Goal: Information Seeking & Learning: Learn about a topic

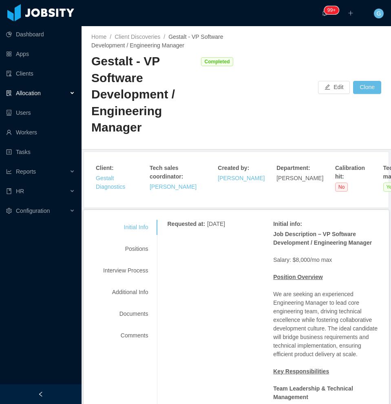
scroll to position [255, 0]
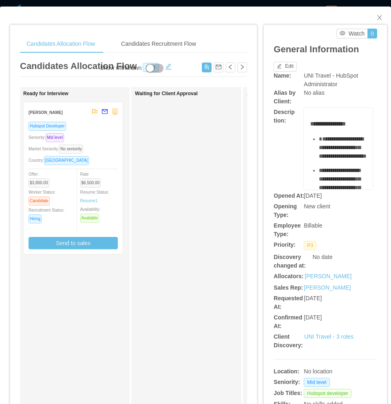
click at [108, 138] on div "Seniority: Mid level" at bounding box center [73, 137] width 89 height 9
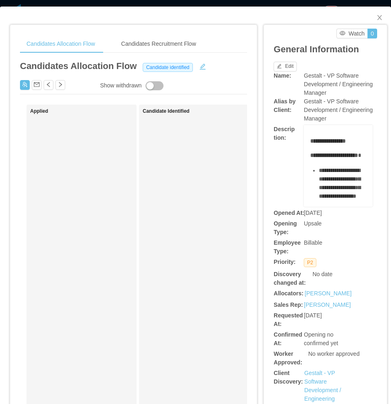
scroll to position [51, 0]
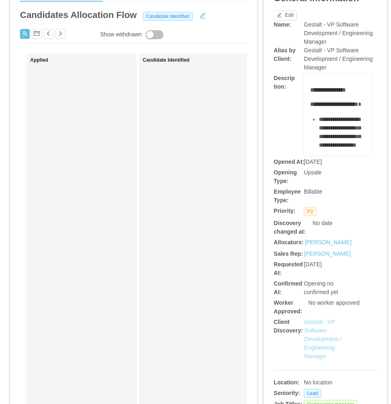
click at [309, 340] on link "Gestalt - VP Software Development / Engineering Manager" at bounding box center [322, 338] width 37 height 41
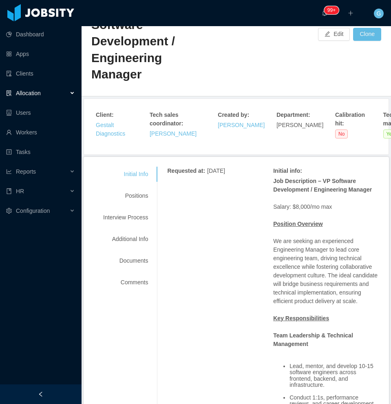
scroll to position [102, 0]
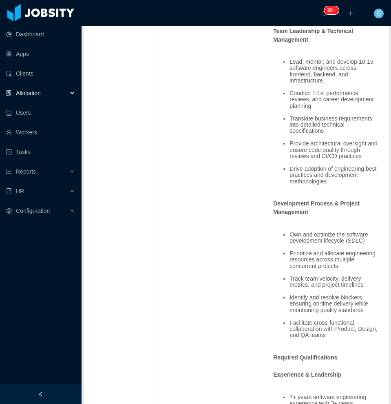
scroll to position [612, 0]
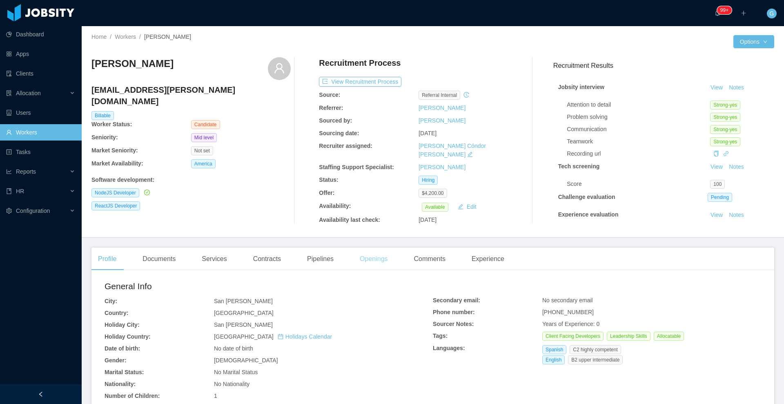
click at [360, 257] on div "Openings" at bounding box center [373, 258] width 41 height 23
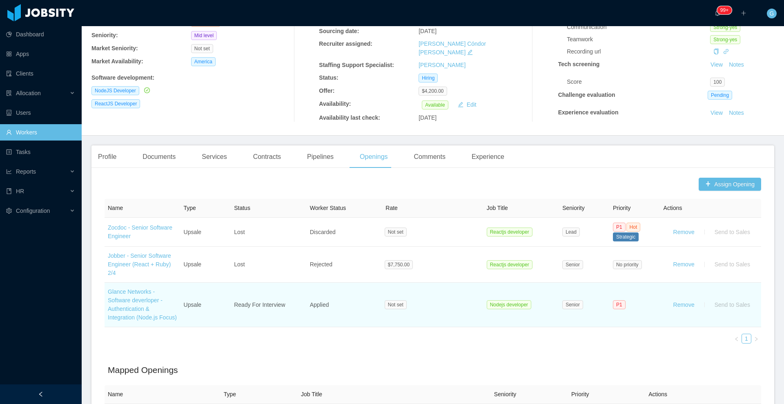
scroll to position [153, 0]
